Goal: Task Accomplishment & Management: Use online tool/utility

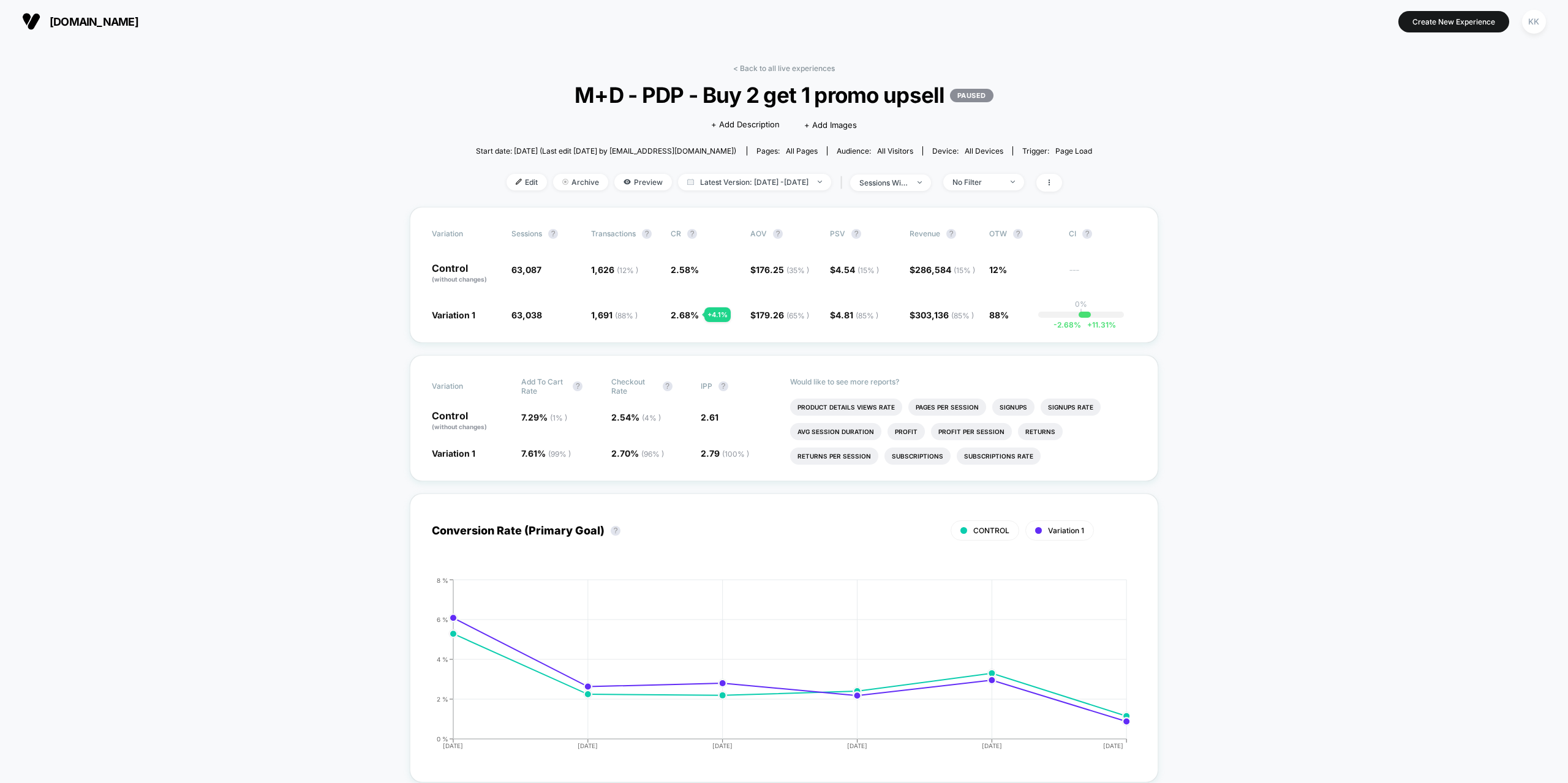
scroll to position [2940, 0]
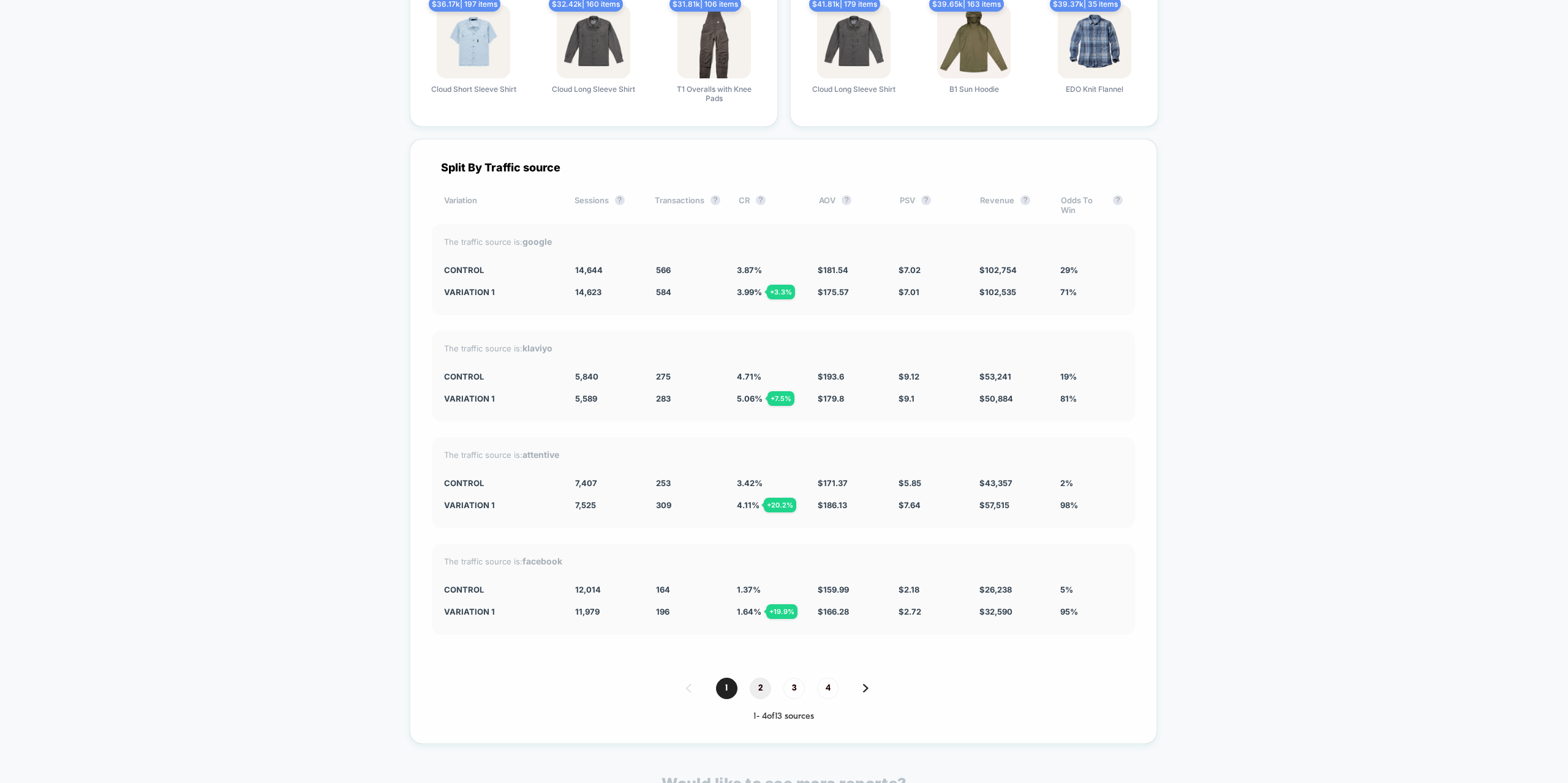
click at [762, 692] on span "2" at bounding box center [760, 689] width 21 height 21
click at [725, 687] on span "1" at bounding box center [727, 689] width 21 height 21
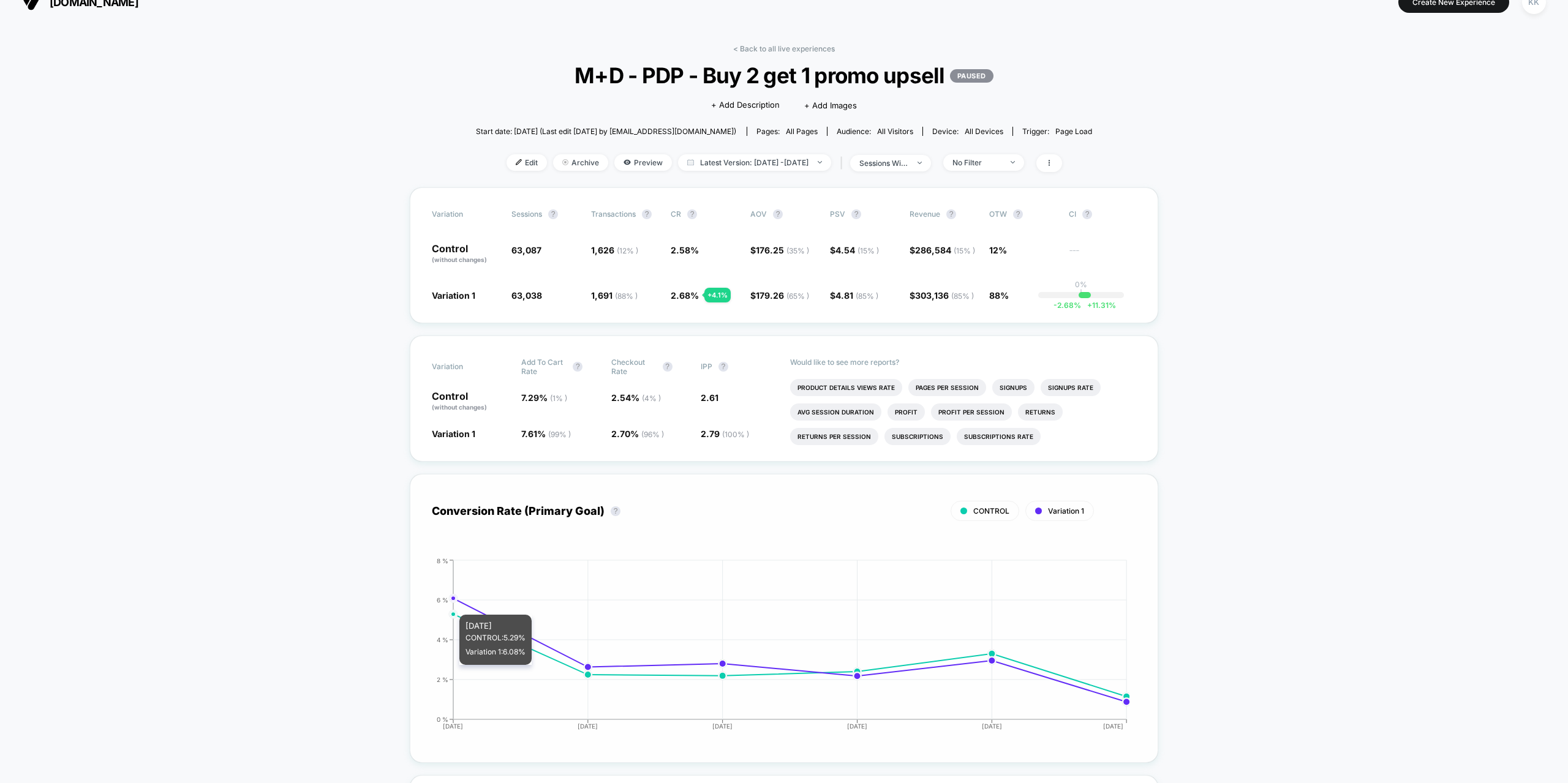
scroll to position [0, 0]
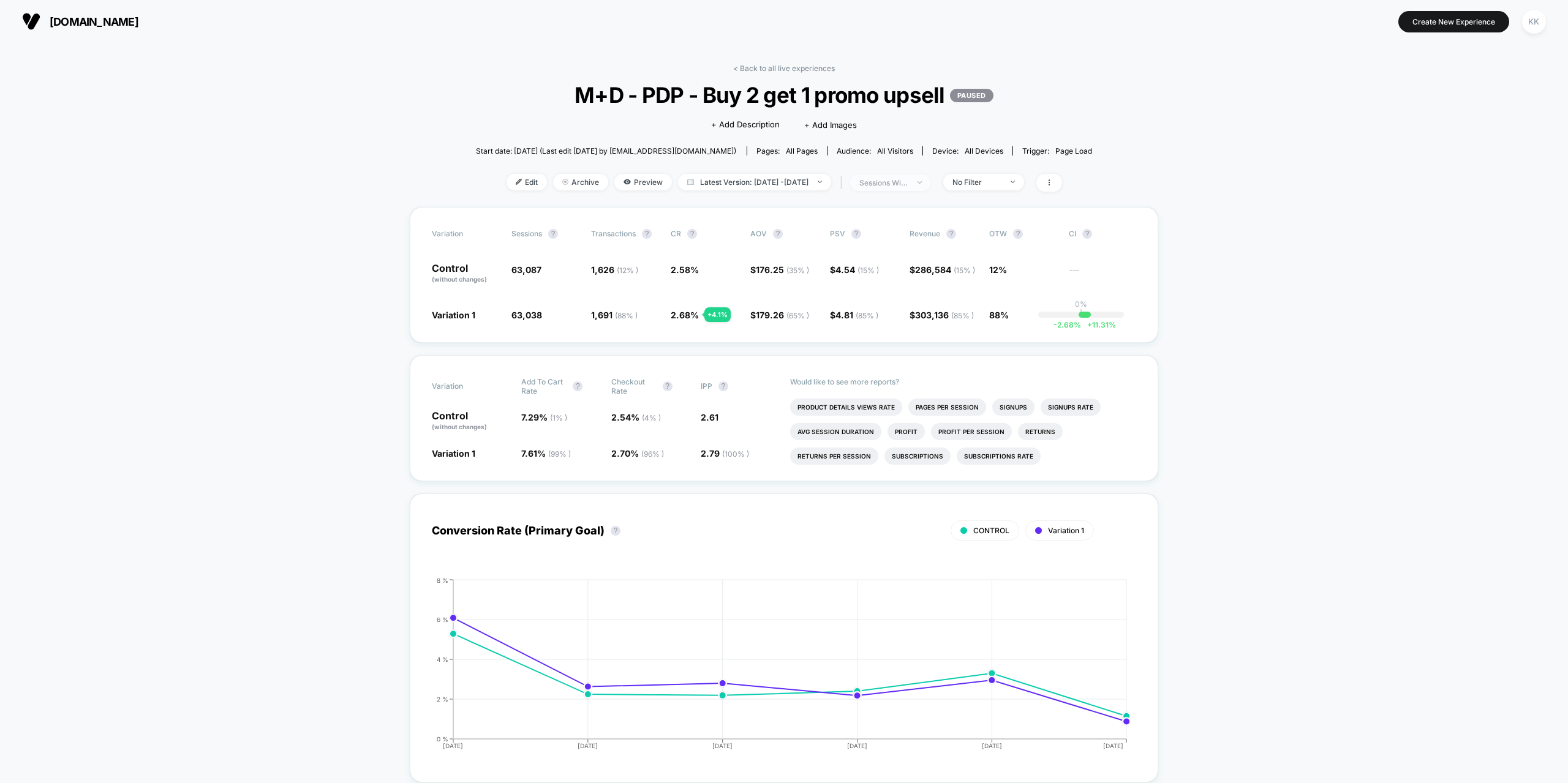
click at [931, 182] on span "sessions with impression" at bounding box center [890, 182] width 81 height 16
click at [1016, 187] on span "No Filter" at bounding box center [983, 182] width 81 height 16
click at [991, 224] on span "Mobile Visitors" at bounding box center [993, 228] width 59 height 11
click at [997, 362] on button "Save" at bounding box center [1000, 361] width 112 height 20
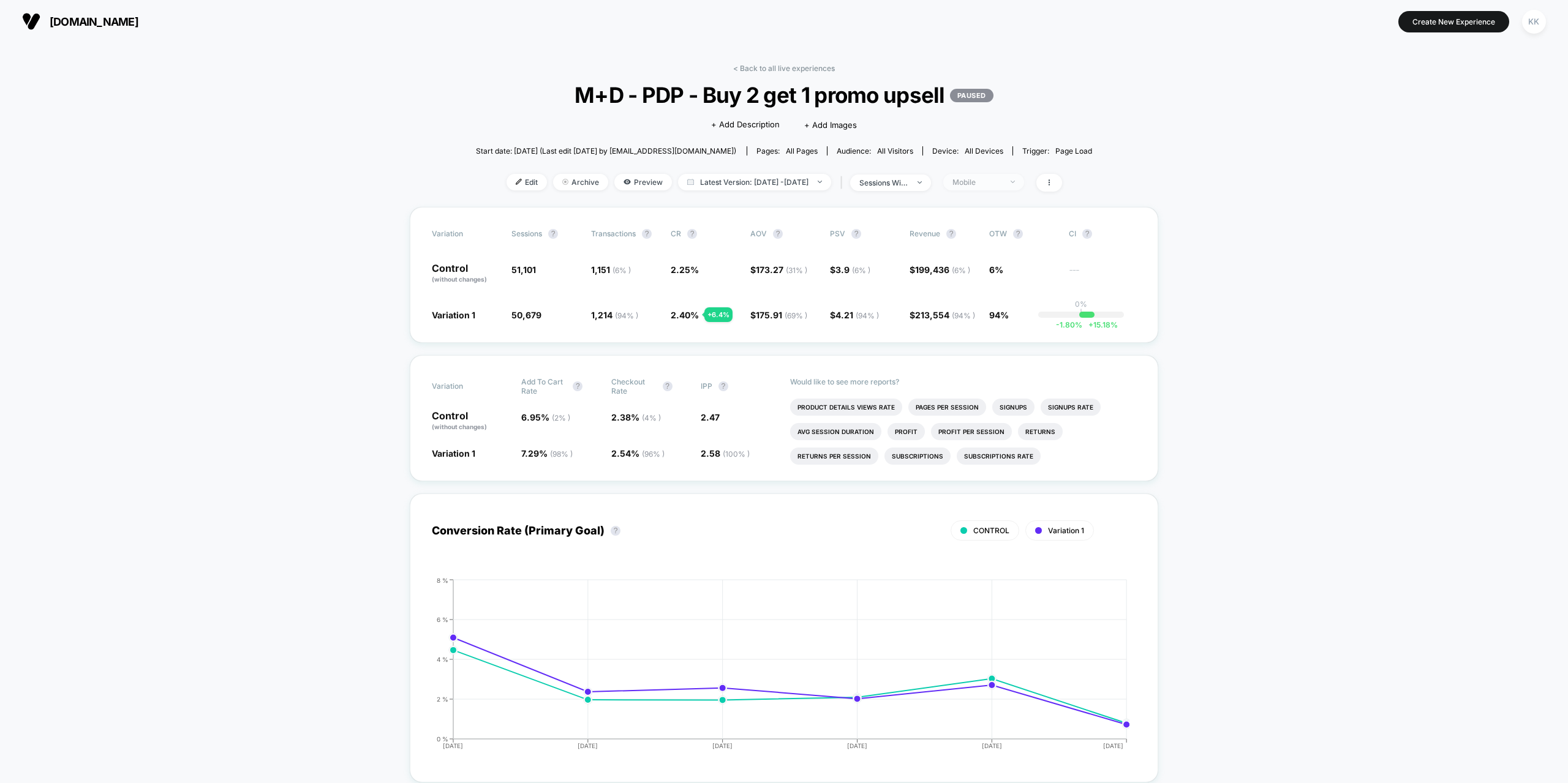
click at [1001, 180] on div "Mobile" at bounding box center [977, 182] width 49 height 9
click at [983, 252] on span "Desktop Visitors" at bounding box center [996, 252] width 66 height 11
click at [1003, 364] on button "Save" at bounding box center [1000, 361] width 112 height 20
click at [1004, 176] on span "Desktop" at bounding box center [983, 182] width 81 height 16
click at [1002, 275] on span "Returning Visitors" at bounding box center [999, 277] width 71 height 11
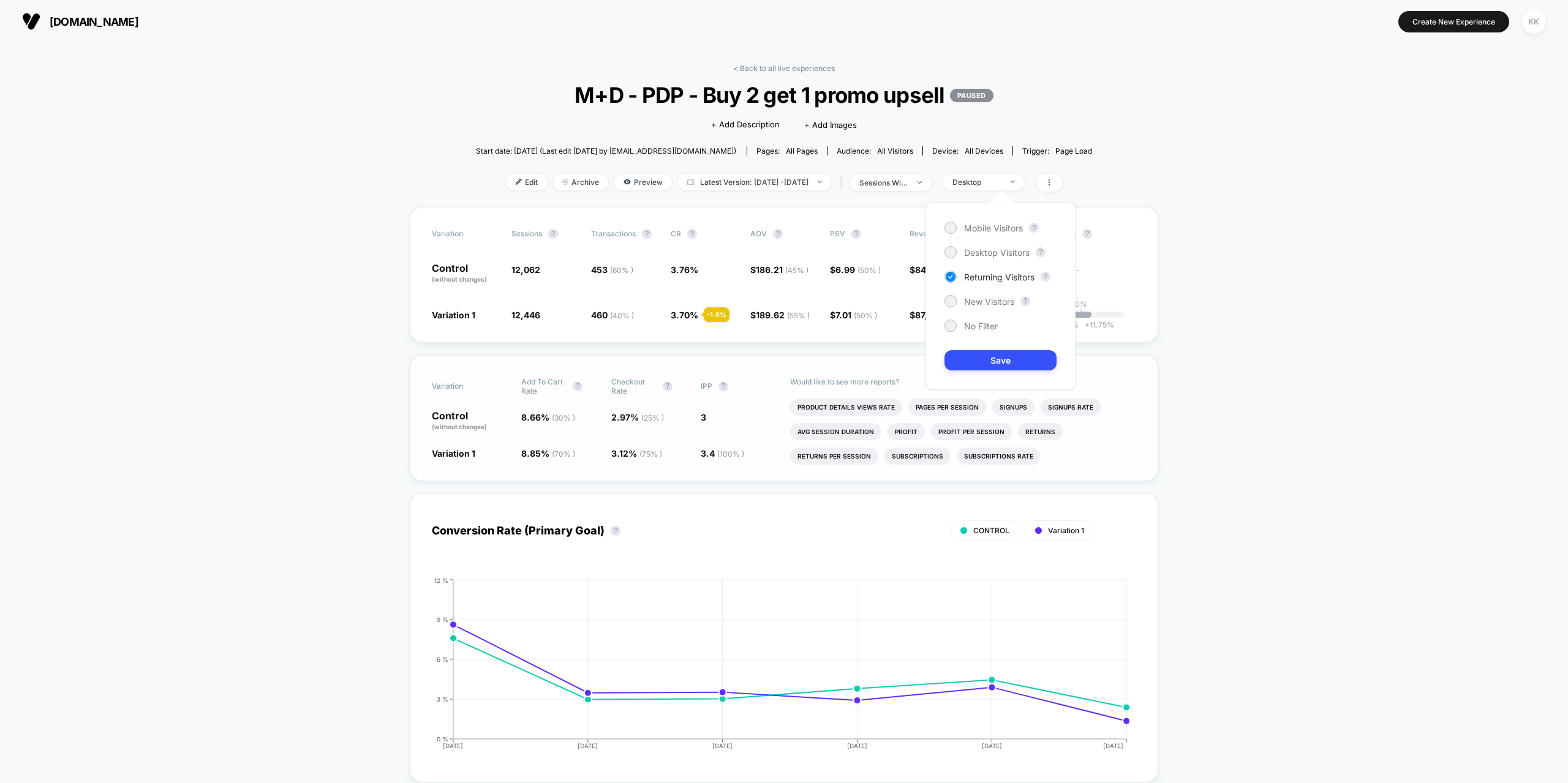
click at [1005, 354] on button "Save" at bounding box center [1000, 361] width 112 height 20
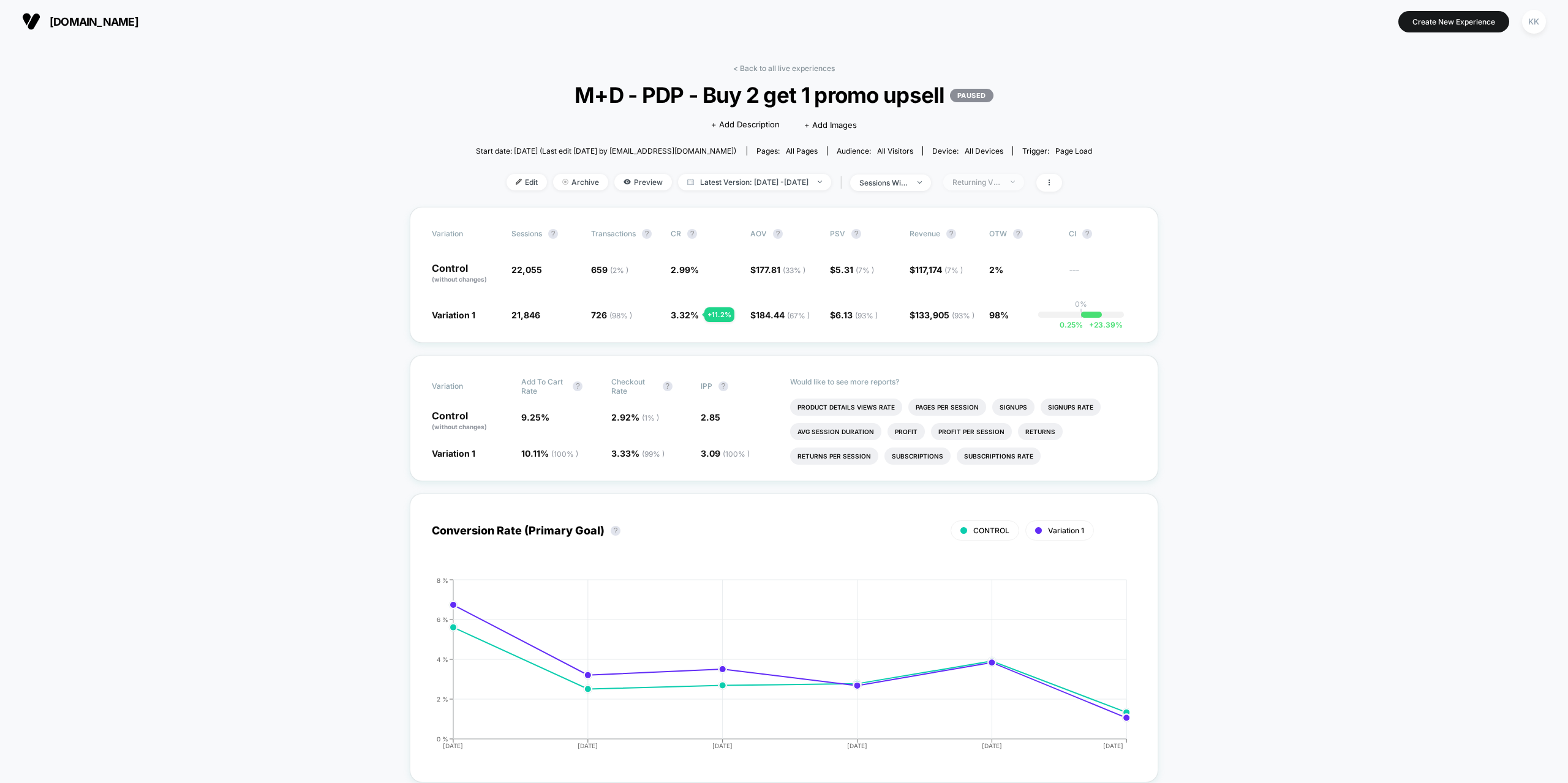
click at [994, 183] on div "Returning Visitors" at bounding box center [977, 182] width 49 height 9
drag, startPoint x: 986, startPoint y: 299, endPoint x: 996, endPoint y: 326, distance: 28.8
click at [986, 300] on span "New Visitors" at bounding box center [989, 301] width 50 height 11
click at [1004, 354] on button "Save" at bounding box center [1000, 361] width 112 height 20
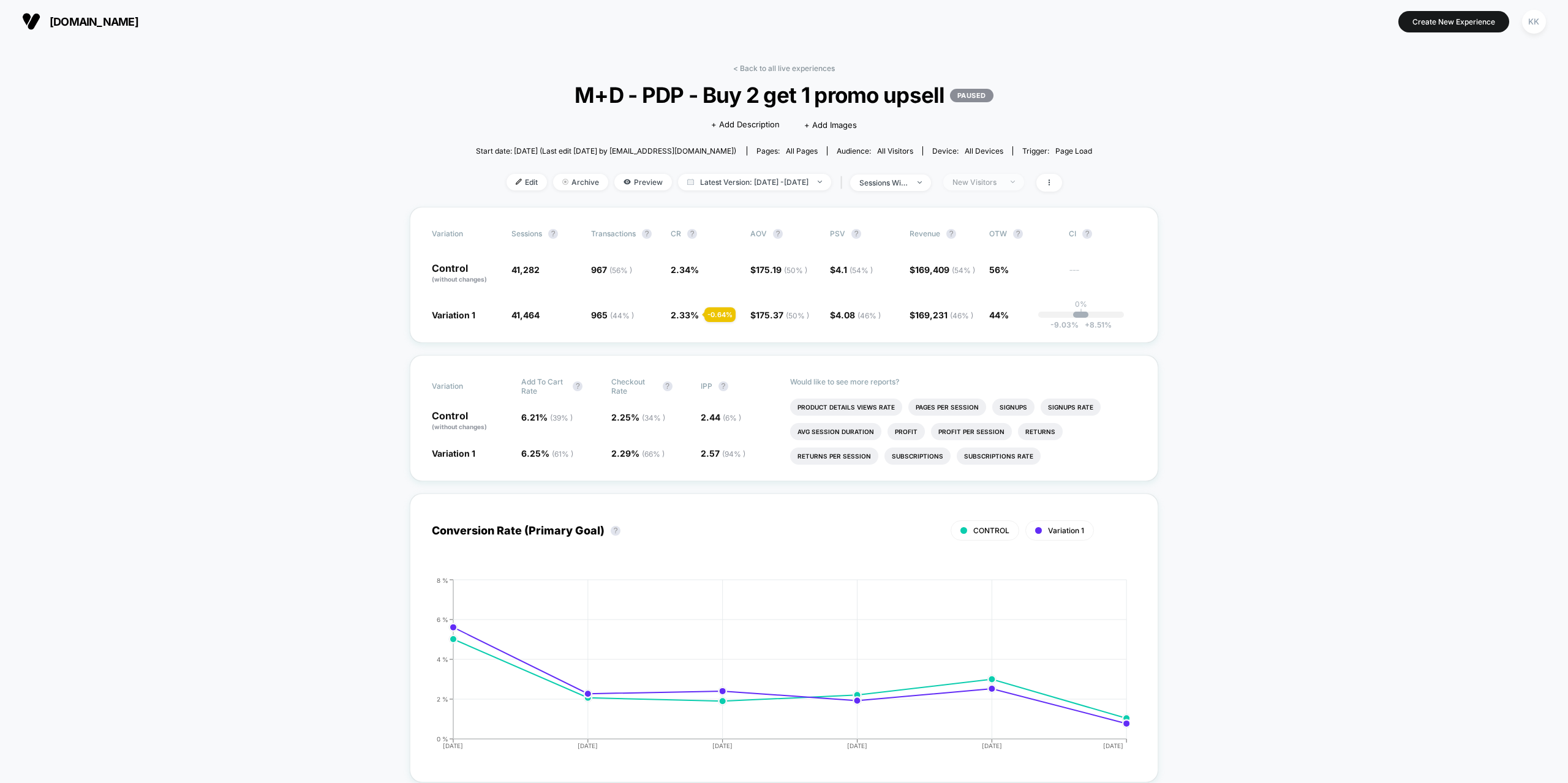
click at [987, 182] on div "New Visitors" at bounding box center [977, 182] width 49 height 9
click at [972, 327] on span "No Filter" at bounding box center [981, 326] width 34 height 11
click at [992, 353] on button "Save" at bounding box center [1000, 361] width 112 height 20
click at [999, 184] on div "No Filter" at bounding box center [977, 182] width 49 height 9
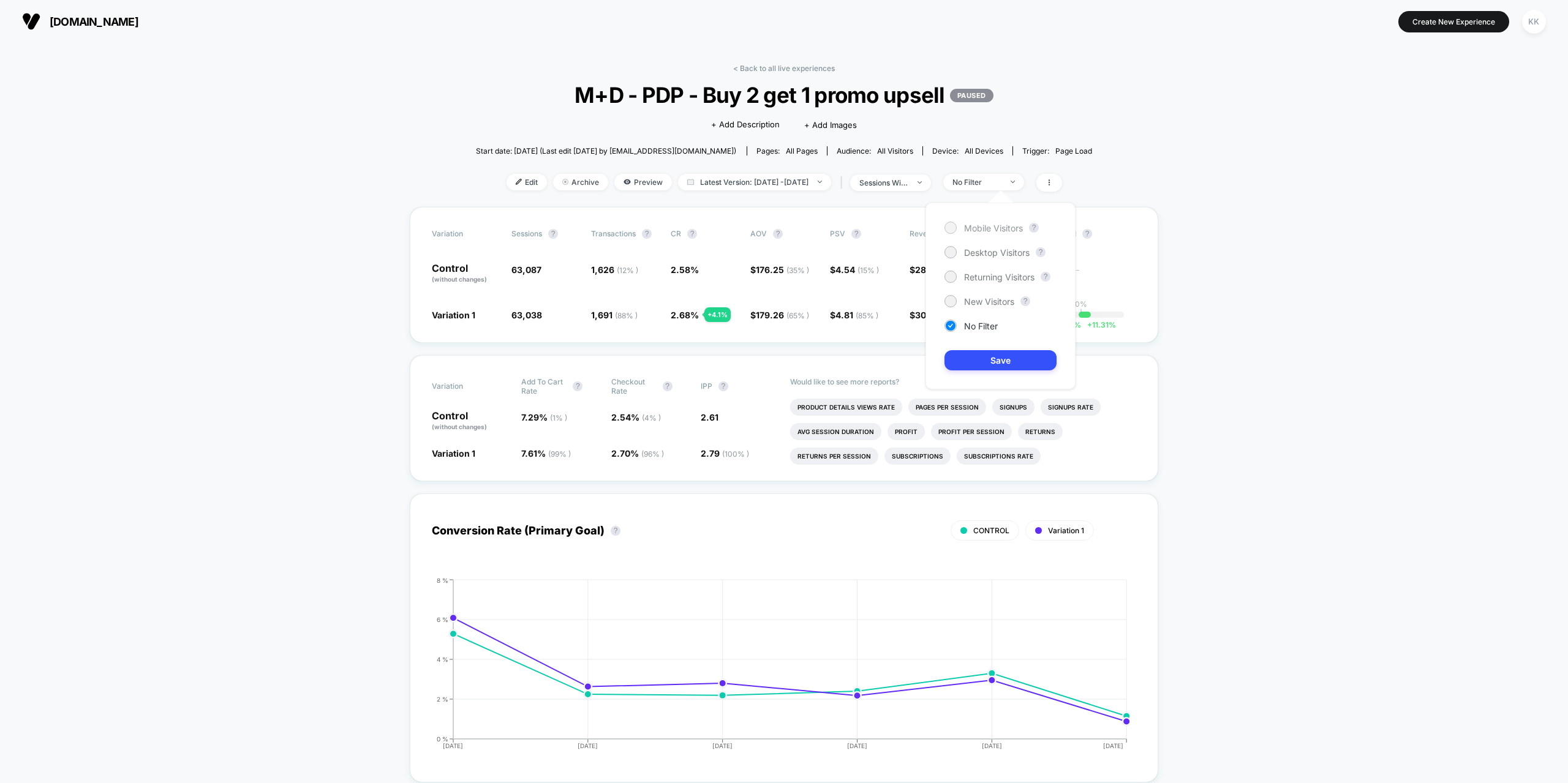
click at [980, 227] on span "Mobile Visitors" at bounding box center [993, 228] width 59 height 11
click at [994, 361] on button "Save" at bounding box center [1000, 361] width 112 height 20
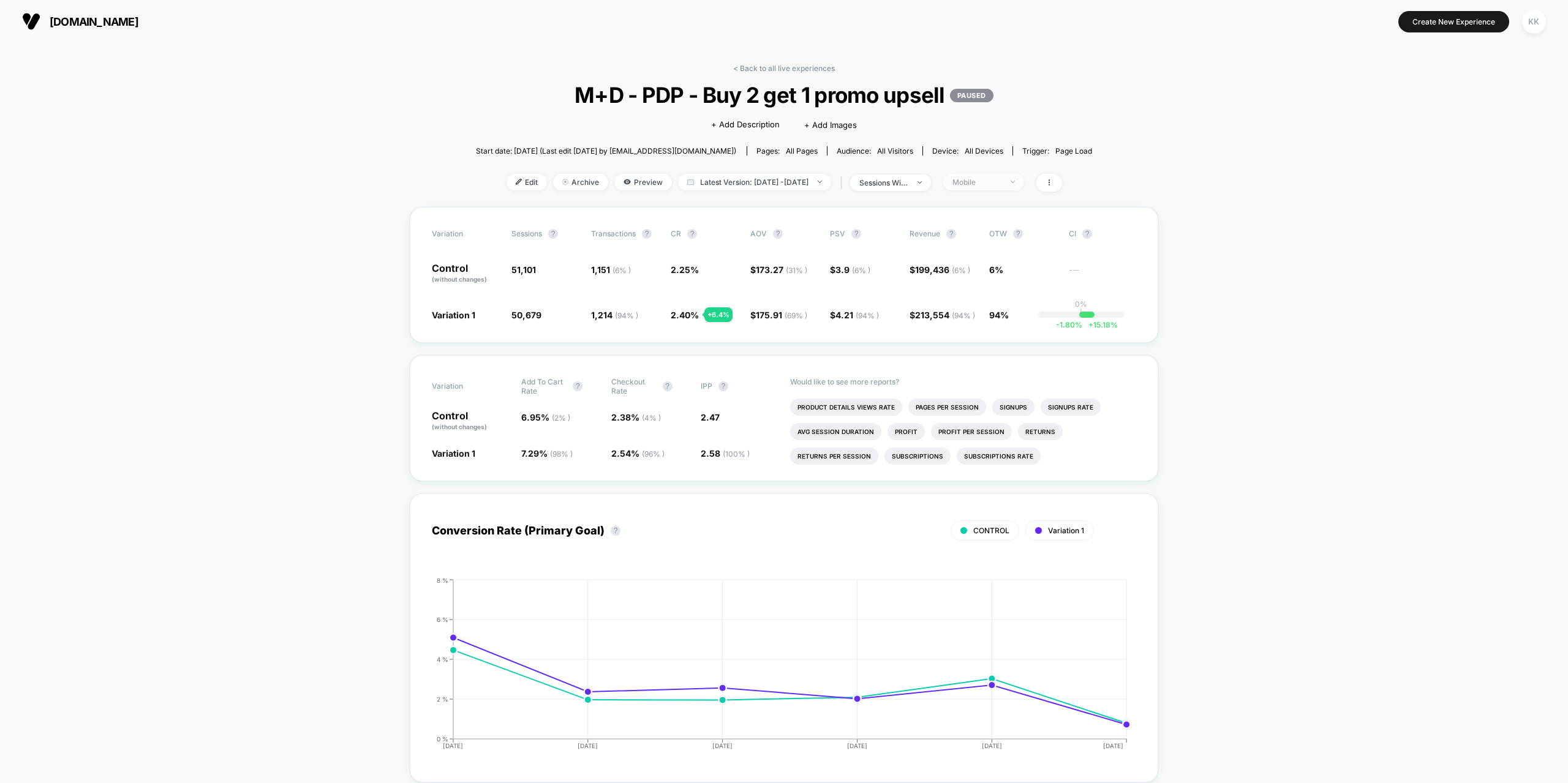
click at [997, 181] on div "Mobile" at bounding box center [977, 182] width 49 height 9
click at [1001, 183] on div "Mobile" at bounding box center [977, 182] width 49 height 9
click at [1062, 184] on span at bounding box center [1049, 182] width 26 height 17
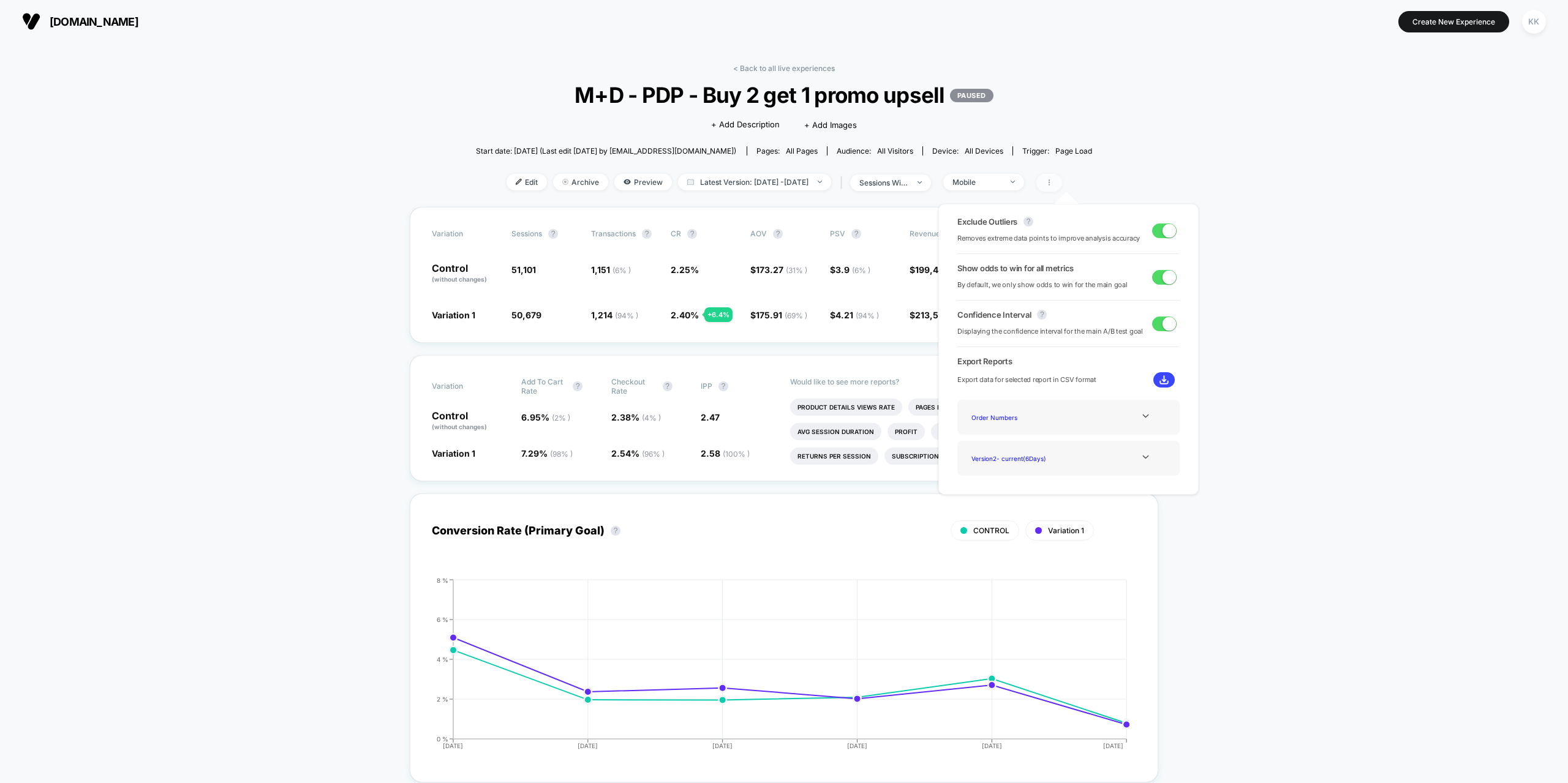
click at [1062, 184] on span at bounding box center [1049, 182] width 26 height 17
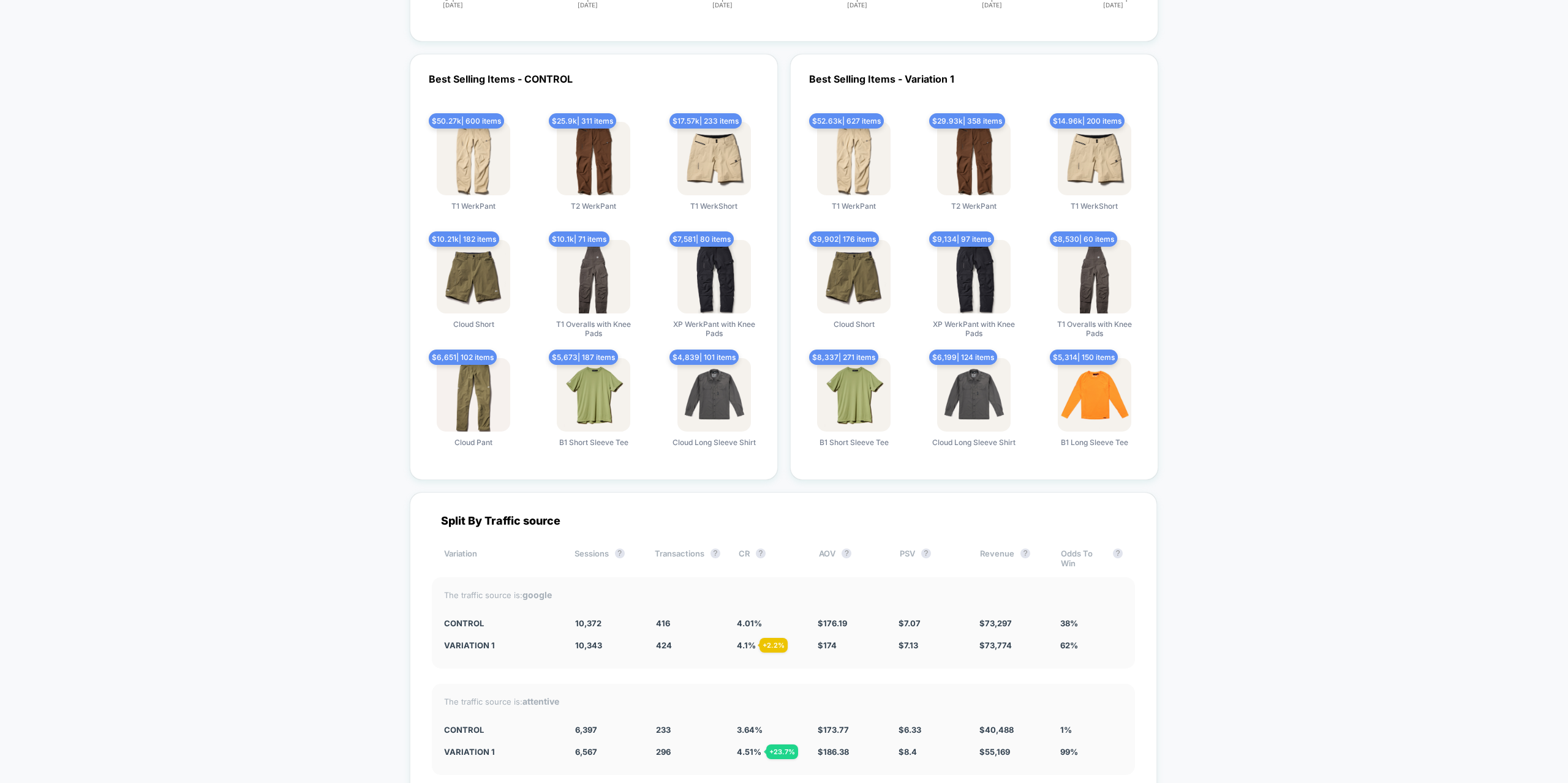
scroll to position [3062, 0]
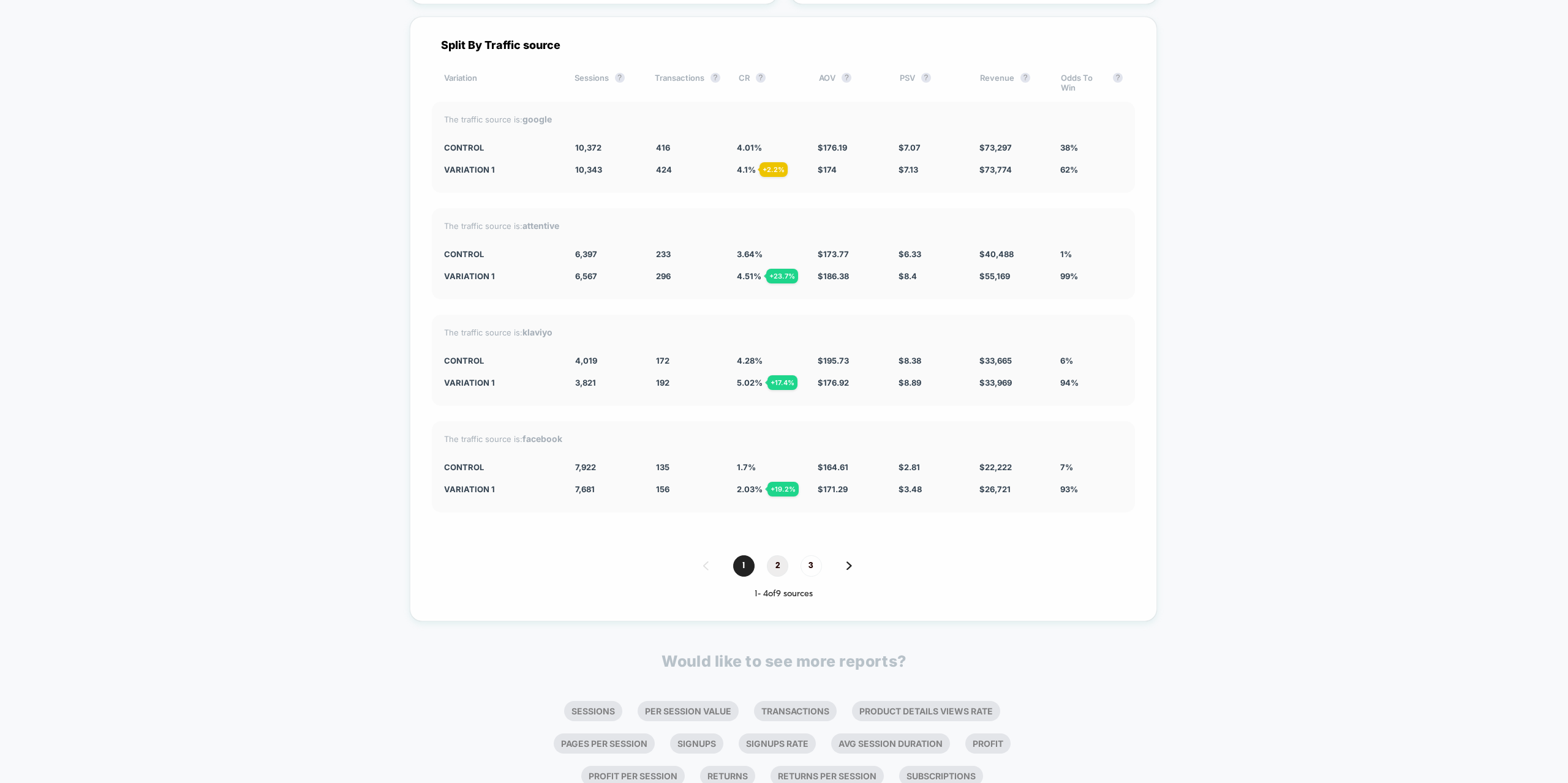
click at [774, 567] on span "2" at bounding box center [777, 566] width 21 height 21
click at [742, 568] on span "1" at bounding box center [744, 566] width 21 height 21
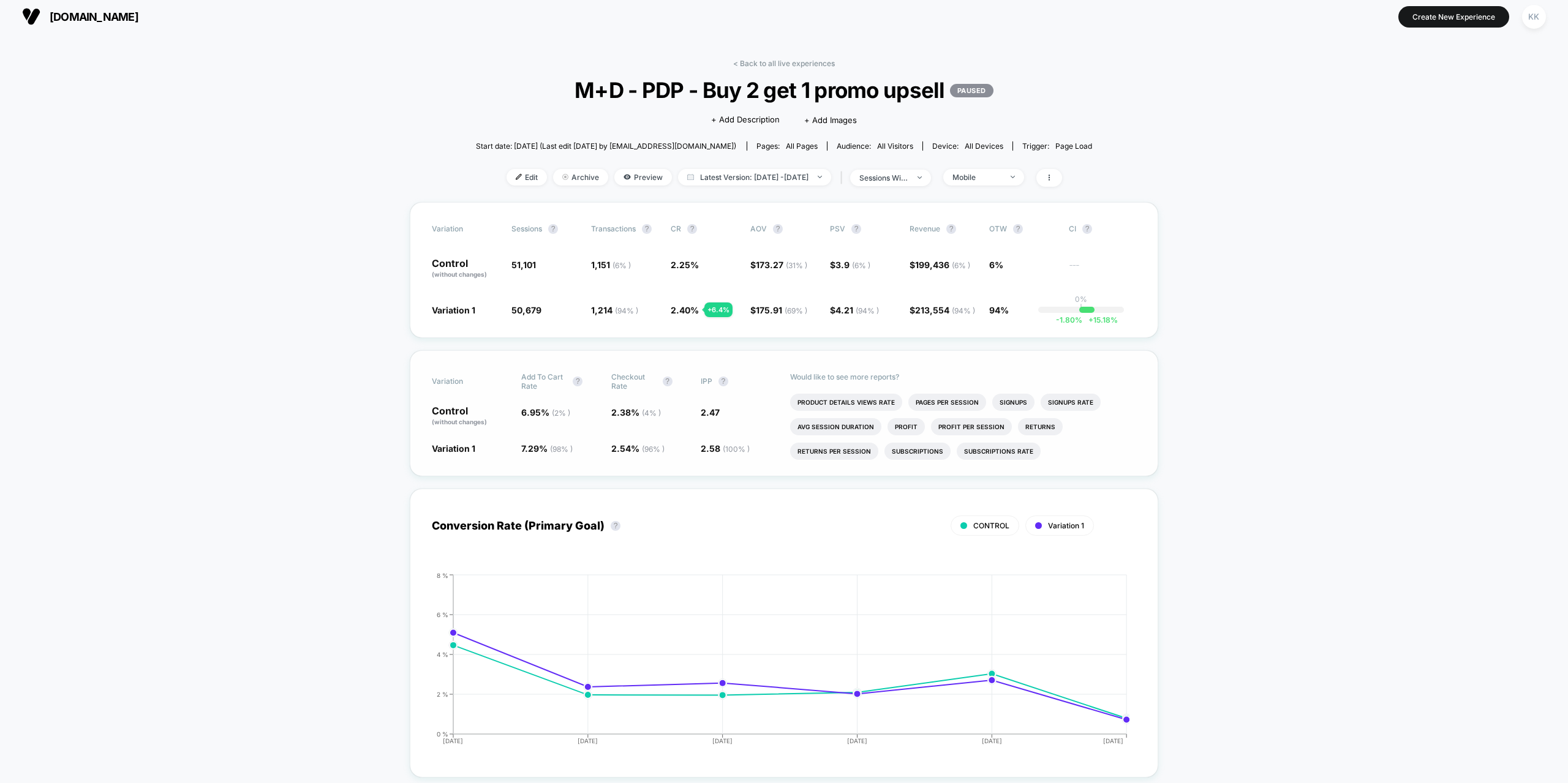
scroll to position [0, 0]
